Goal: Find specific page/section: Find specific page/section

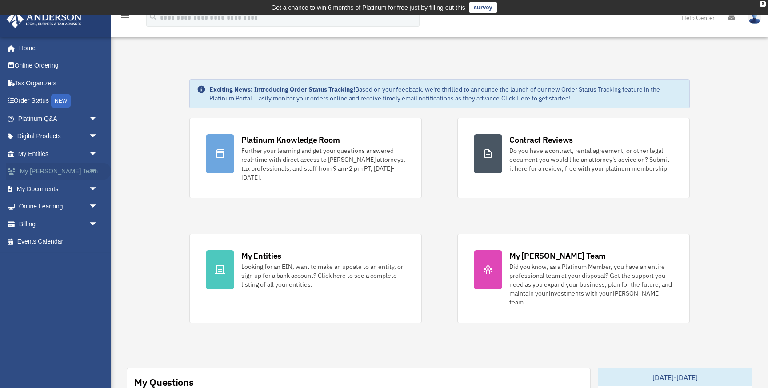
click at [95, 169] on span "arrow_drop_down" at bounding box center [98, 172] width 18 height 18
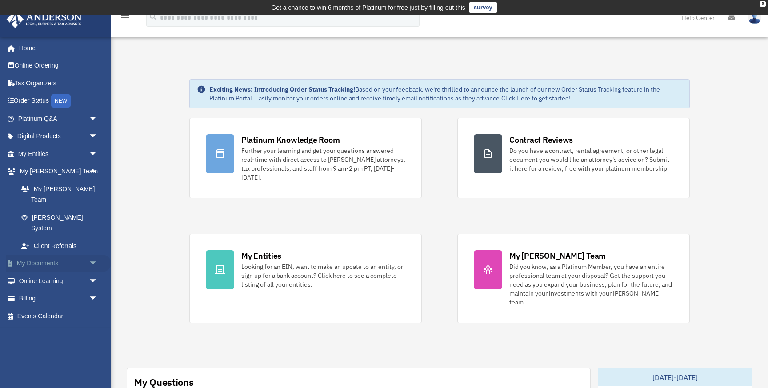
click at [94, 255] on span "arrow_drop_down" at bounding box center [98, 264] width 18 height 18
click at [95, 152] on span "arrow_drop_down" at bounding box center [98, 154] width 18 height 18
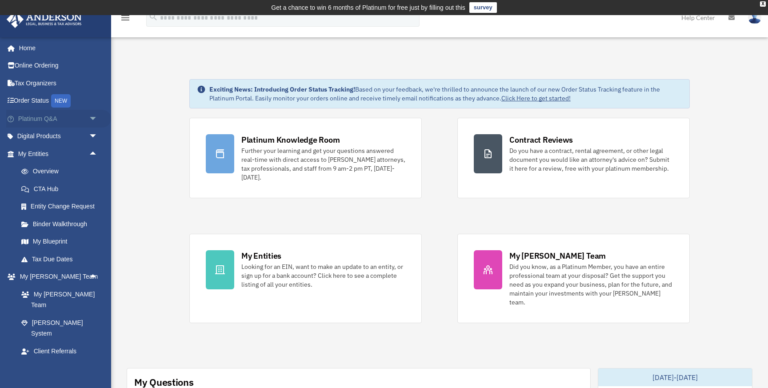
click at [93, 123] on span "arrow_drop_down" at bounding box center [98, 119] width 18 height 18
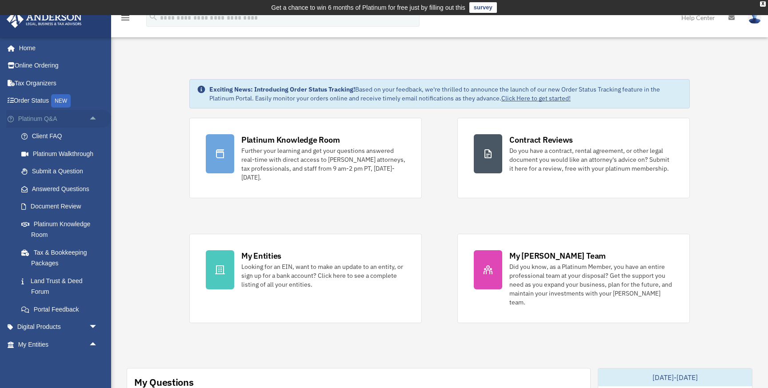
click at [93, 123] on span "arrow_drop_up" at bounding box center [98, 119] width 18 height 18
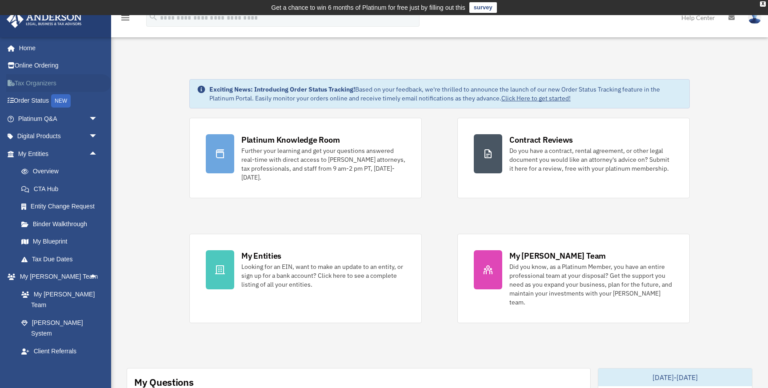
click at [42, 86] on link "Tax Organizers" at bounding box center [58, 83] width 105 height 18
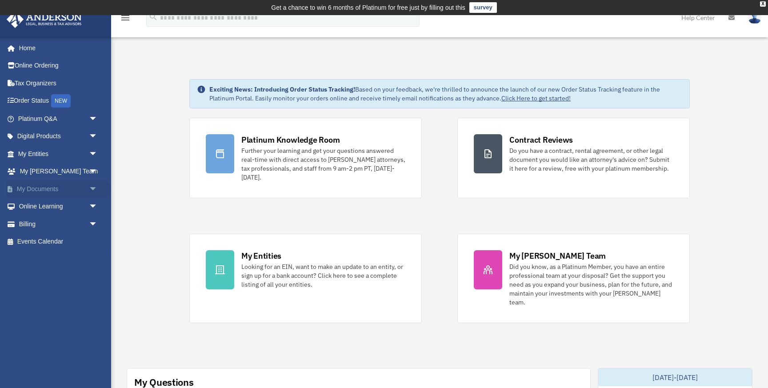
click at [97, 187] on span "arrow_drop_down" at bounding box center [98, 189] width 18 height 18
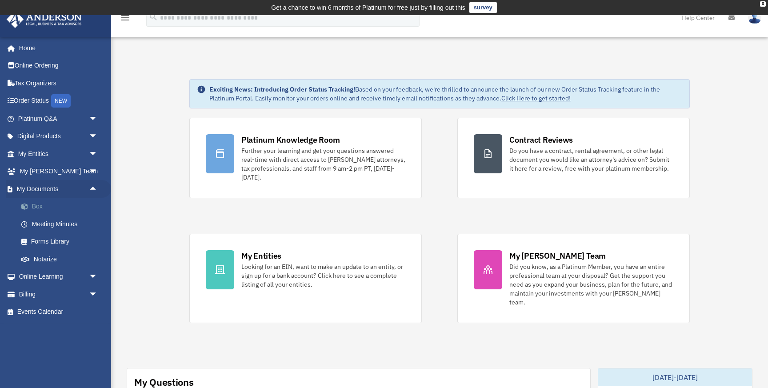
click at [52, 209] on link "Box" at bounding box center [61, 207] width 99 height 18
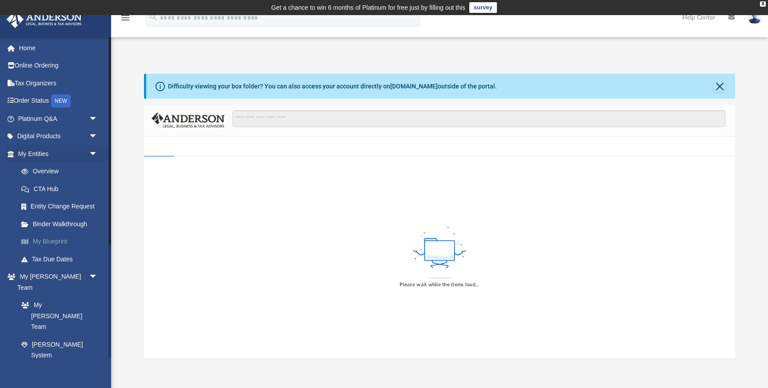
click at [60, 239] on link "My Blueprint" at bounding box center [61, 242] width 99 height 18
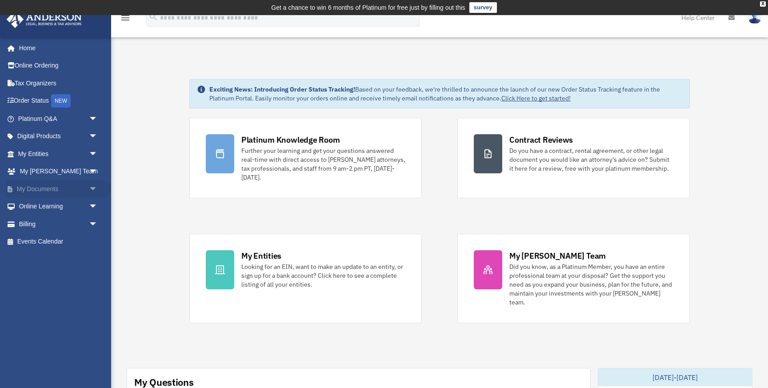
click at [94, 190] on span "arrow_drop_down" at bounding box center [98, 189] width 18 height 18
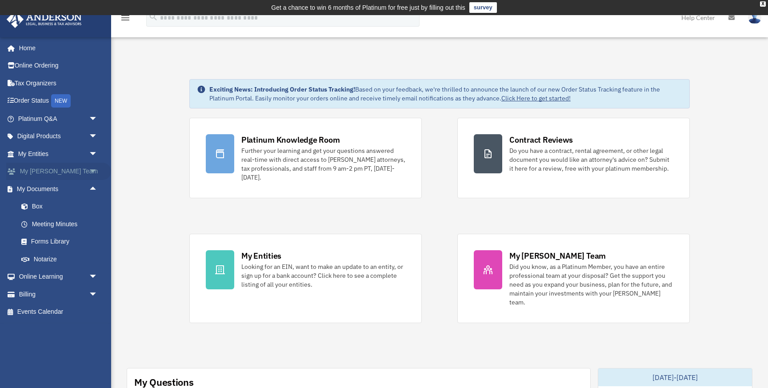
click at [96, 170] on span "arrow_drop_down" at bounding box center [98, 172] width 18 height 18
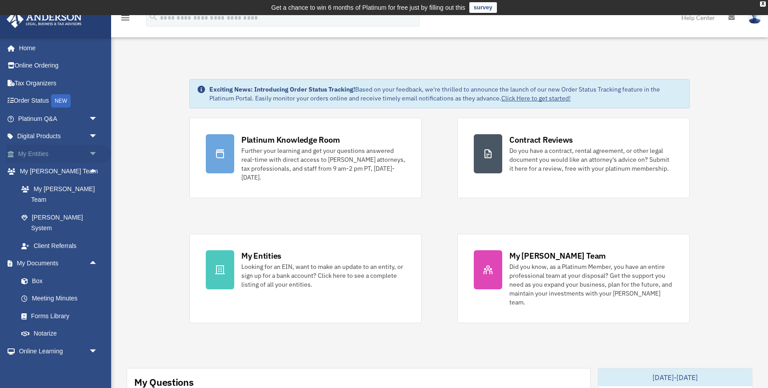
click at [95, 153] on span "arrow_drop_down" at bounding box center [98, 154] width 18 height 18
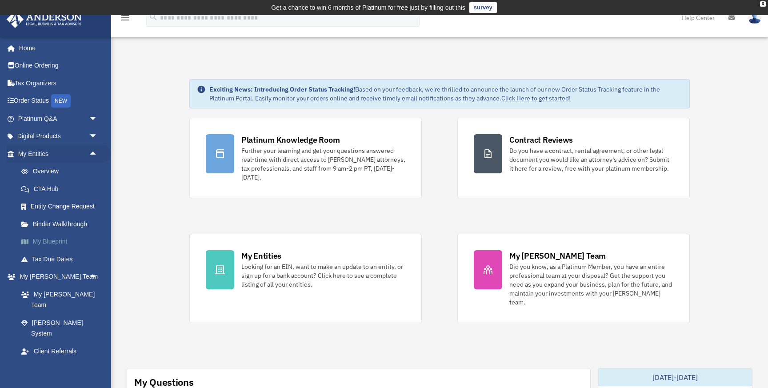
click at [69, 249] on link "My Blueprint" at bounding box center [61, 242] width 99 height 18
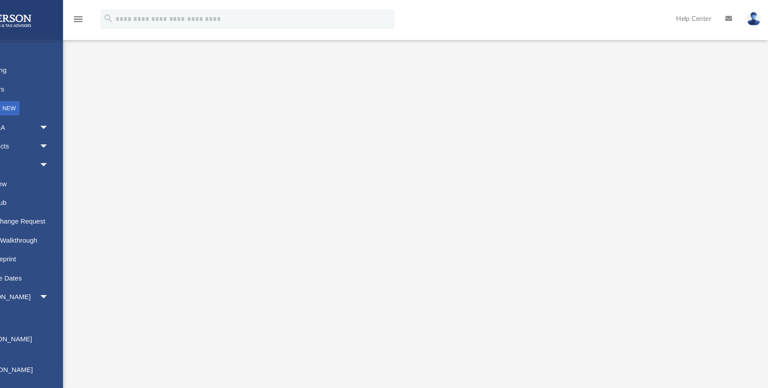
scroll to position [63, 0]
